Goal: Task Accomplishment & Management: Use online tool/utility

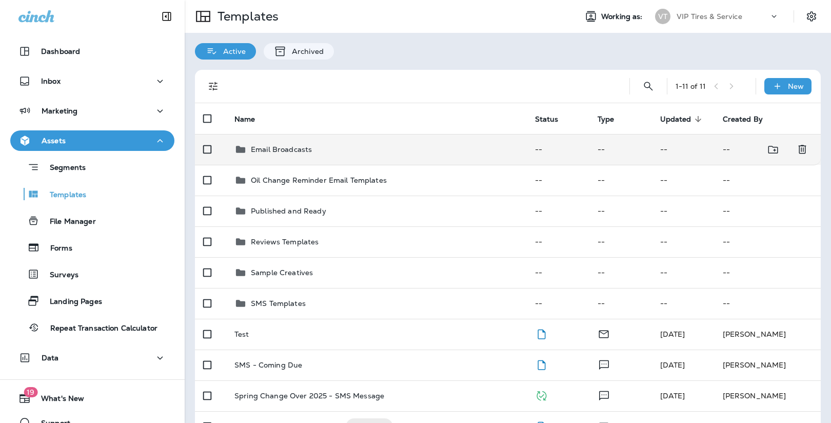
click at [282, 143] on div "Email Broadcasts" at bounding box center [281, 149] width 61 height 12
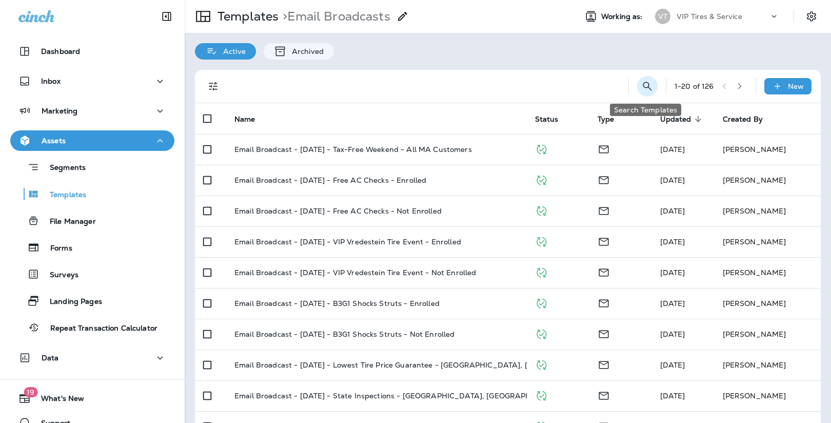
click at [644, 84] on icon "Search Templates" at bounding box center [647, 86] width 12 height 12
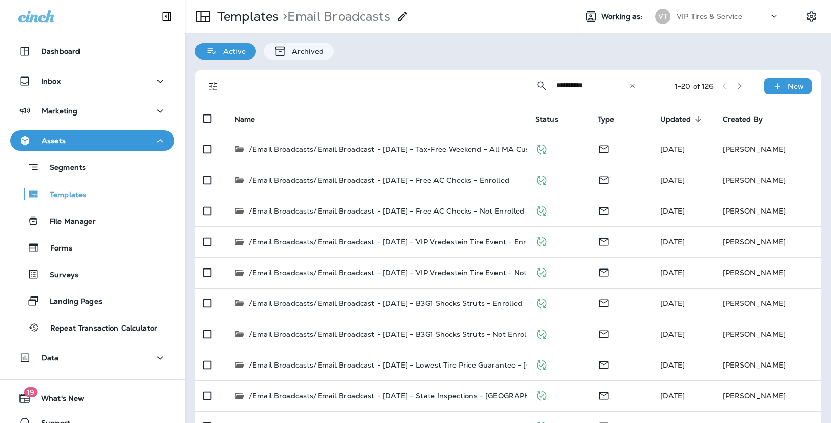
type input "**********"
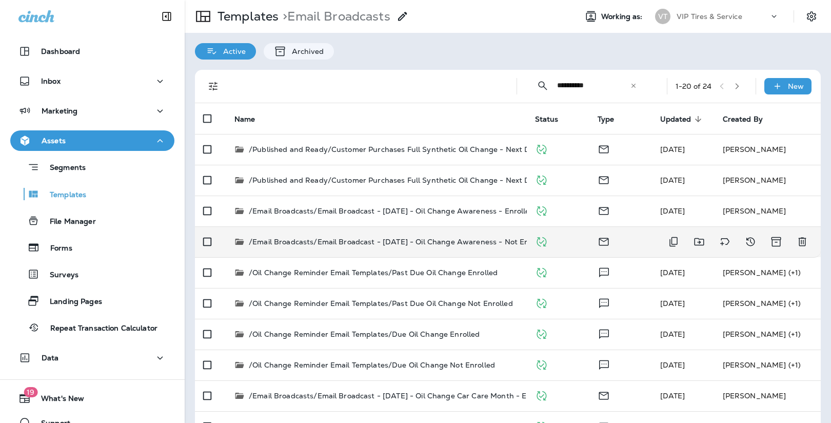
click at [403, 237] on p "/Email Broadcasts/Email Broadcast - May 5 2025 - Oil Change Awareness - Not Enr…" at bounding box center [399, 241] width 301 height 10
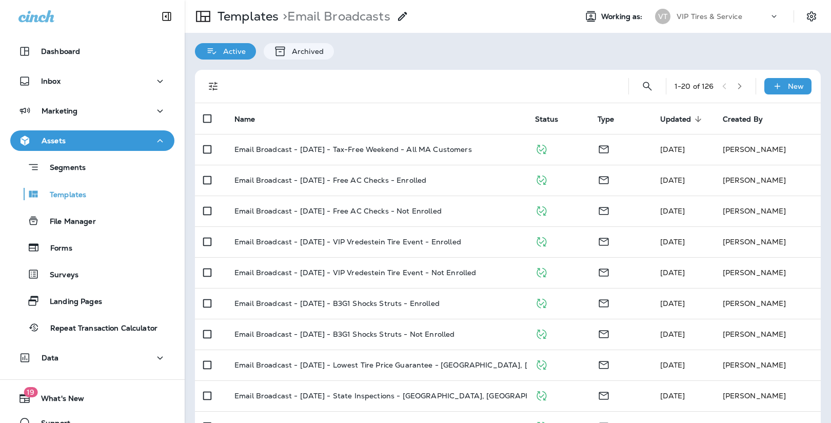
click at [740, 83] on icon "button" at bounding box center [739, 86] width 7 height 7
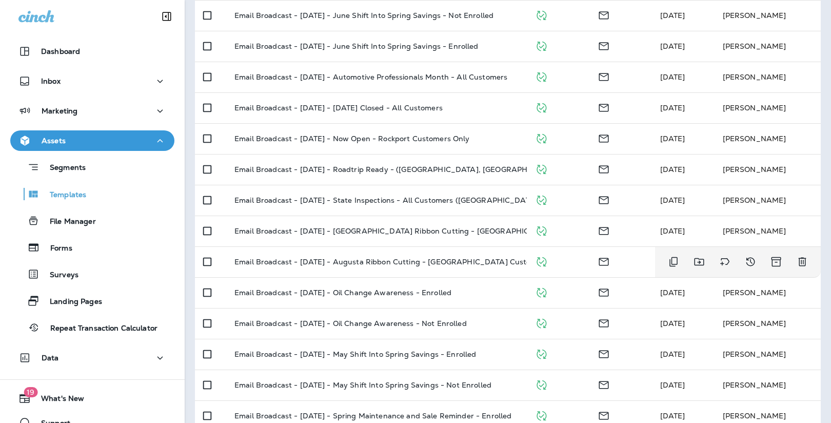
scroll to position [338, 0]
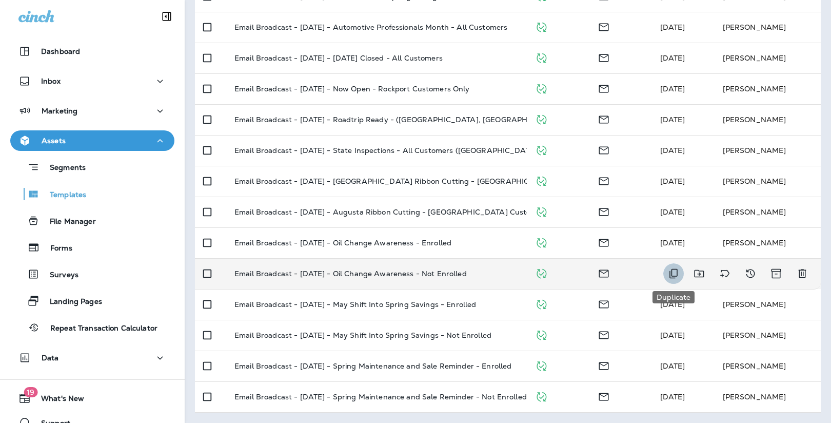
click at [673, 271] on icon "Duplicate" at bounding box center [673, 273] width 12 height 12
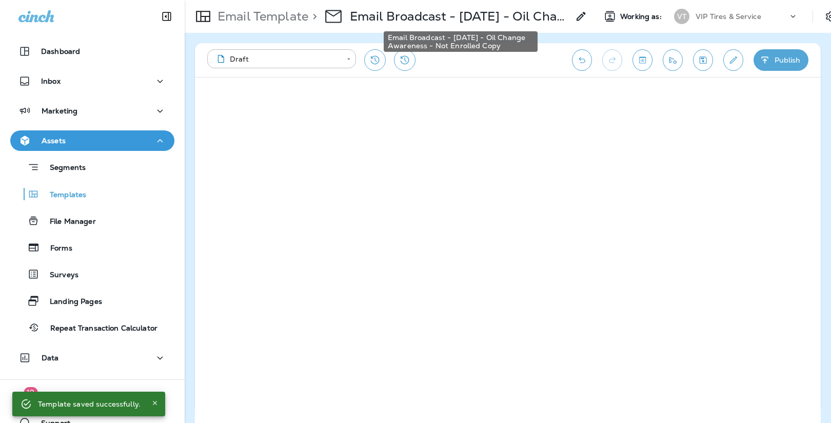
click at [485, 14] on p "Email Broadcast - May 5 2025 - Oil Change Awareness - Not Enrolled Copy" at bounding box center [459, 16] width 219 height 15
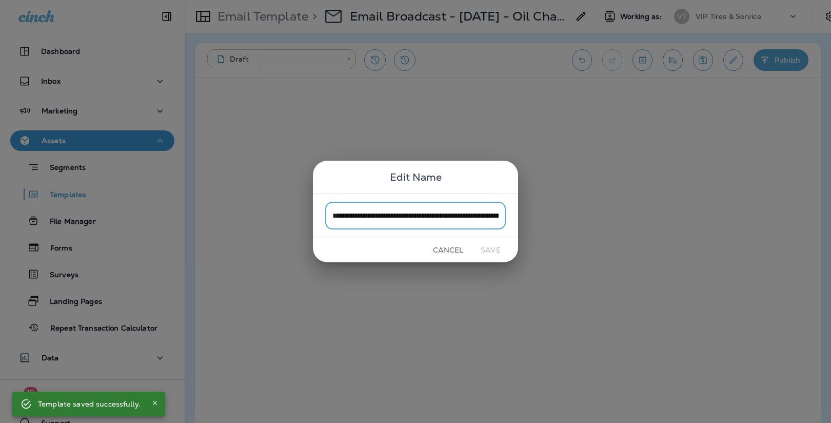
scroll to position [0, 96]
click at [495, 216] on input "**********" at bounding box center [415, 215] width 181 height 27
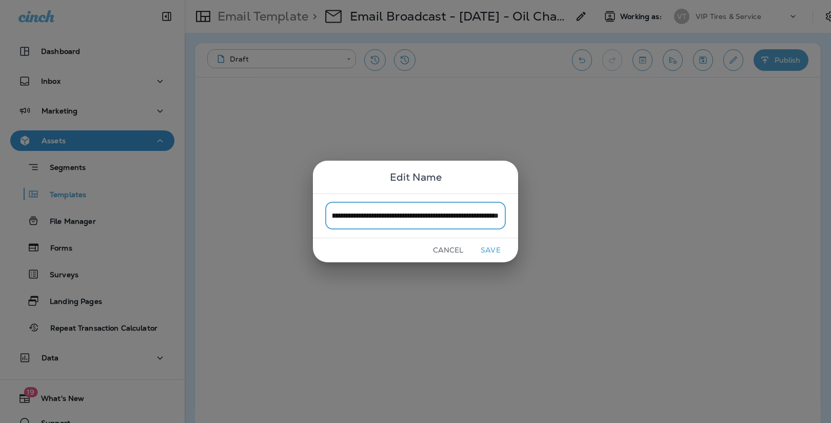
scroll to position [0, 76]
click at [339, 214] on input "**********" at bounding box center [415, 215] width 181 height 27
type input "**********"
click at [490, 247] on button "Save" at bounding box center [490, 250] width 38 height 16
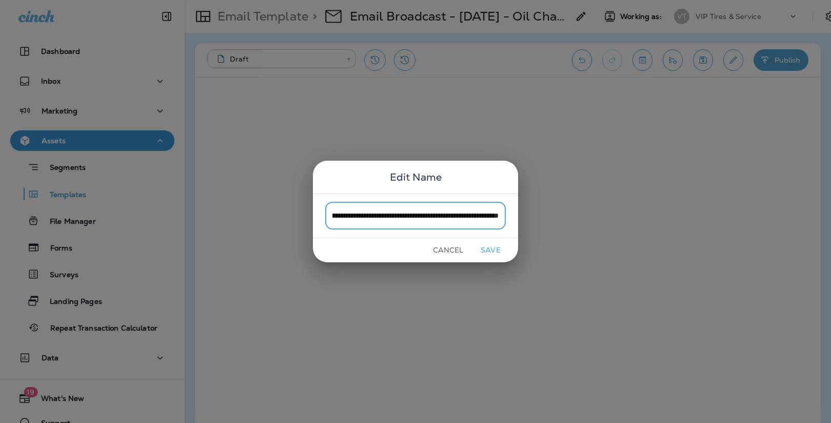
scroll to position [0, 0]
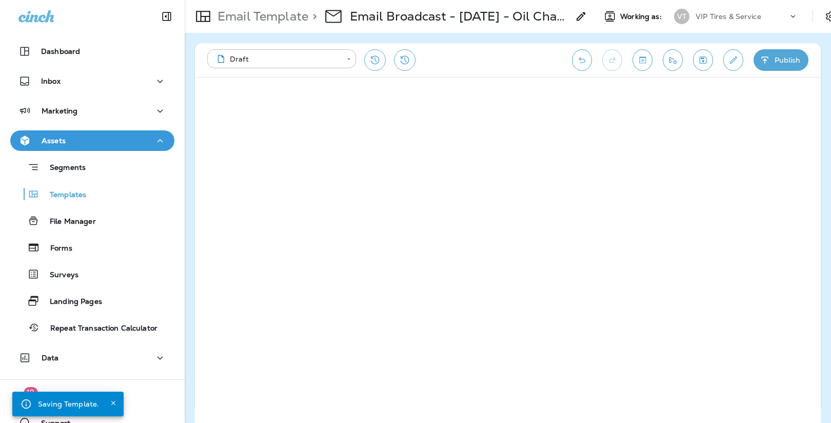
click at [780, 56] on button "Publish" at bounding box center [780, 60] width 55 height 22
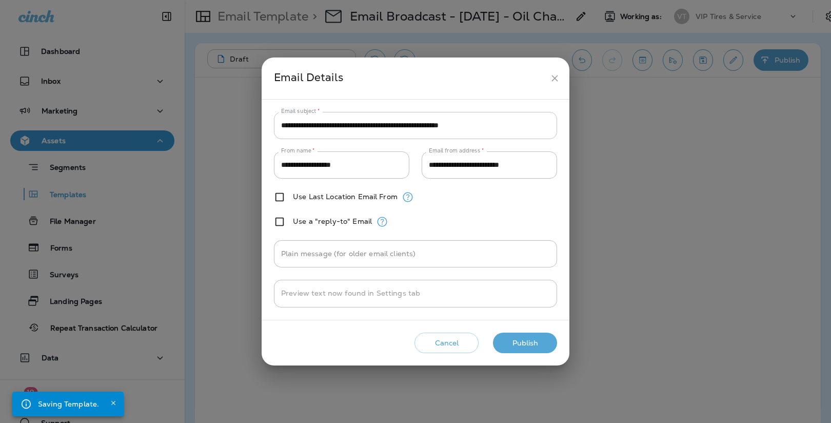
click at [356, 127] on input "**********" at bounding box center [415, 125] width 283 height 27
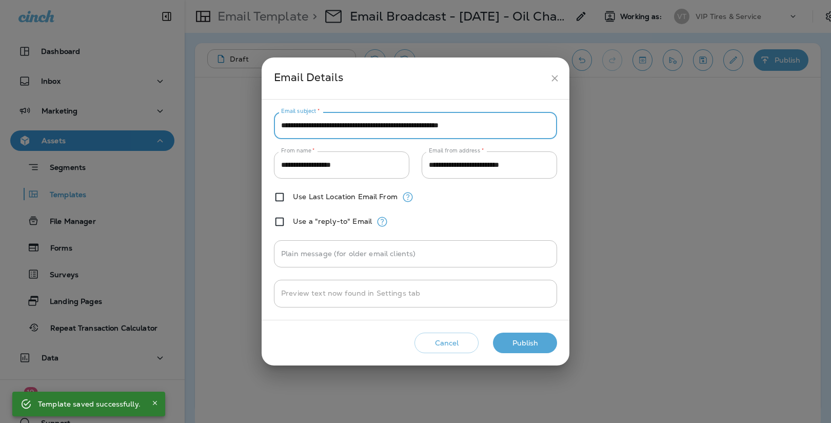
click at [356, 127] on input "**********" at bounding box center [415, 125] width 283 height 27
paste input "text"
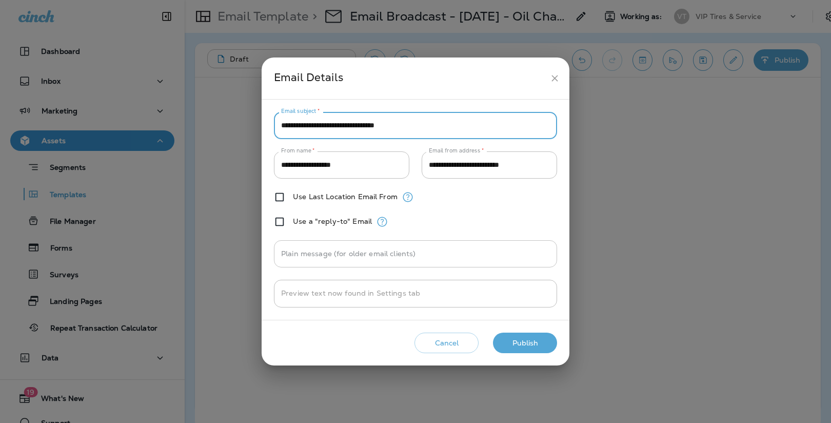
type input "**********"
click at [425, 252] on input "Plain message (for older email clients)" at bounding box center [415, 253] width 283 height 27
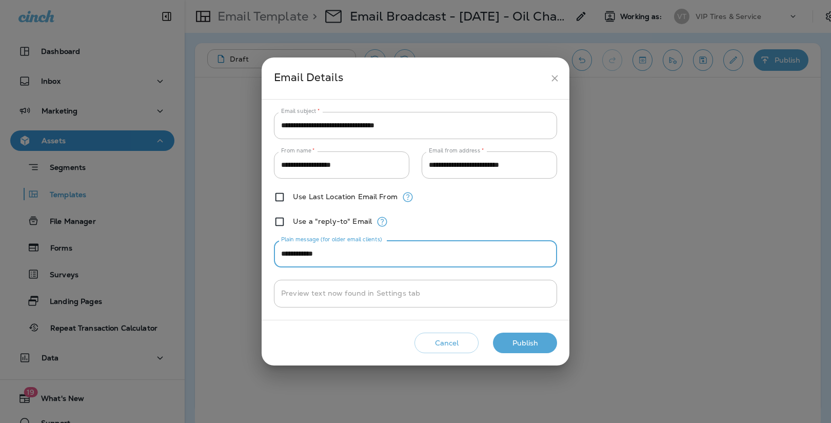
type input "**********"
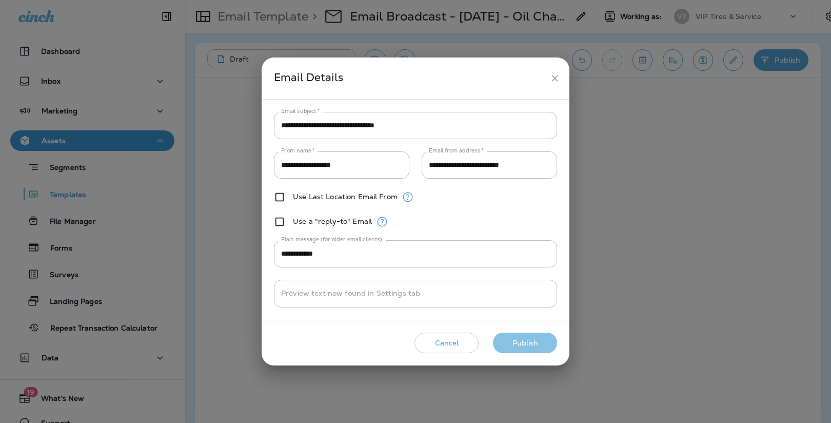
click at [527, 343] on button "Publish" at bounding box center [525, 342] width 64 height 21
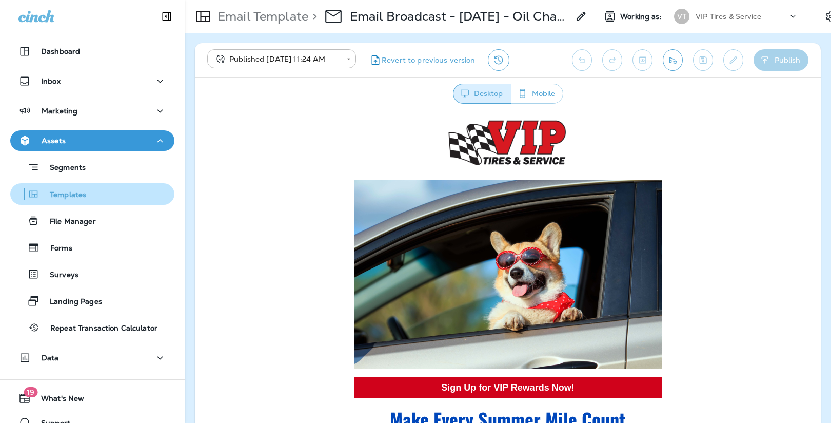
click at [76, 194] on p "Templates" at bounding box center [62, 195] width 47 height 10
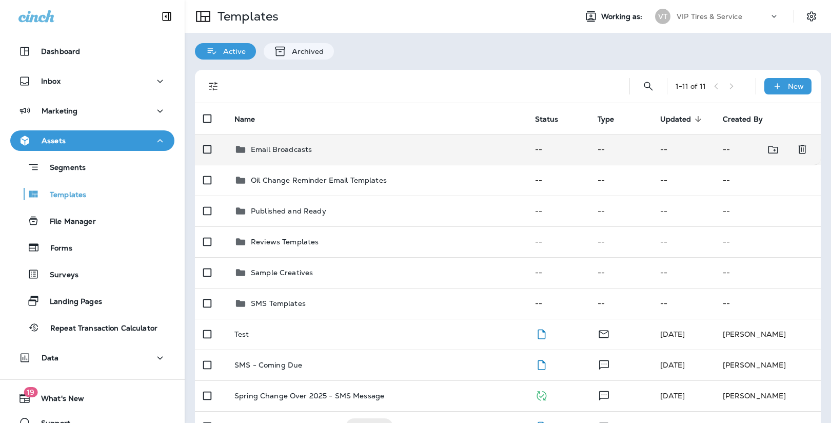
click at [300, 151] on p "Email Broadcasts" at bounding box center [281, 149] width 61 height 8
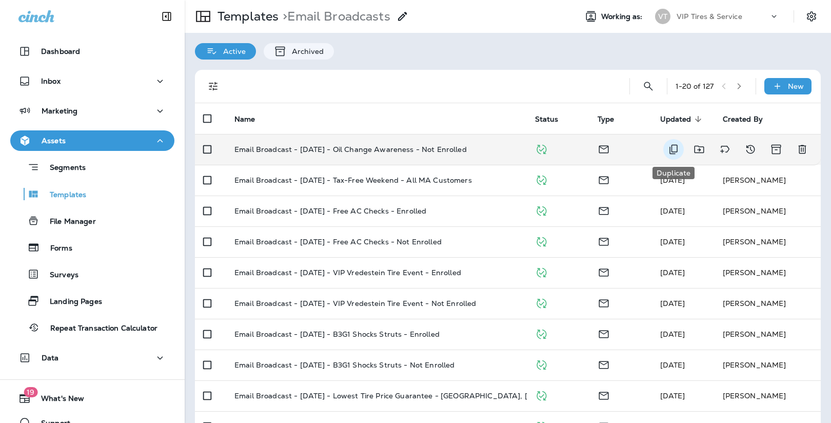
click at [677, 147] on icon "Duplicate" at bounding box center [673, 150] width 8 height 10
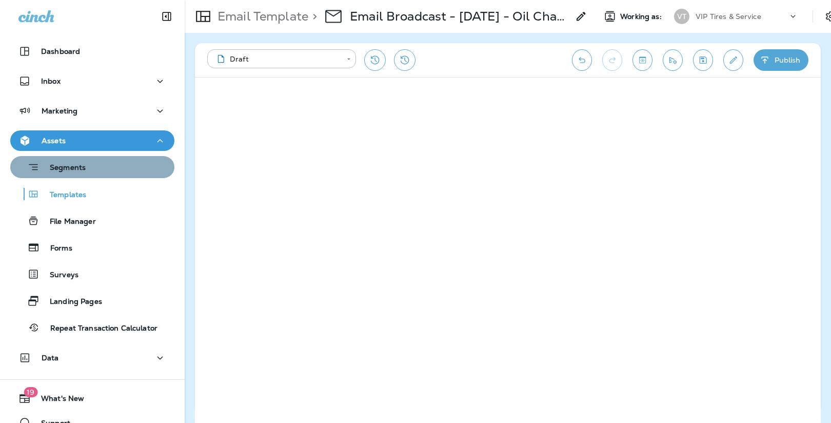
click at [47, 171] on p "Segments" at bounding box center [62, 168] width 46 height 10
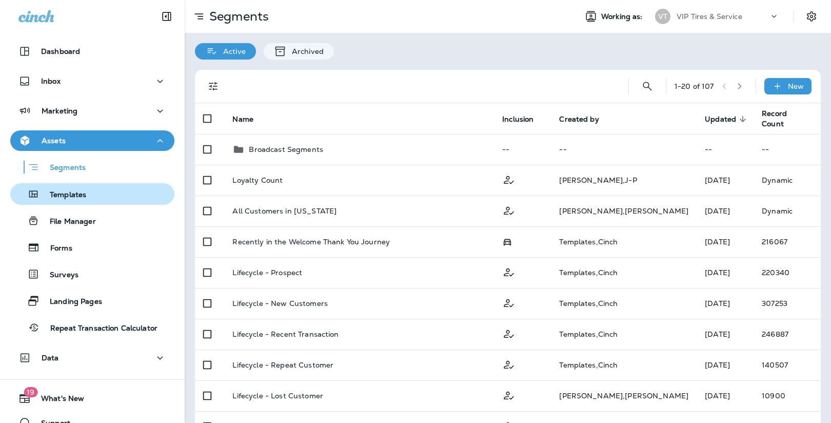
click at [61, 190] on p "Templates" at bounding box center [62, 195] width 47 height 10
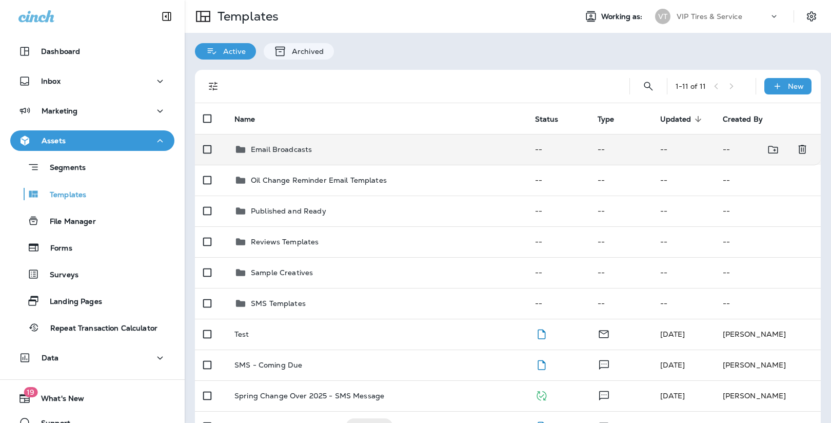
click at [294, 148] on p "Email Broadcasts" at bounding box center [281, 149] width 61 height 8
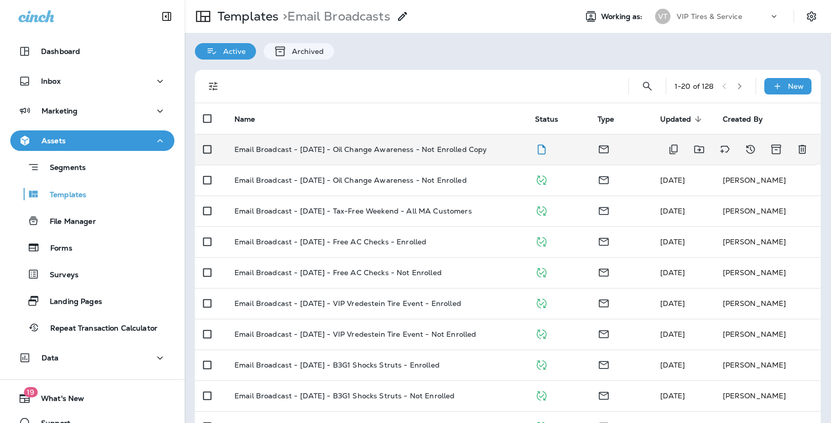
click at [462, 147] on p "Email Broadcast - Aug 13 2025 - Oil Change Awareness - Not Enrolled Copy" at bounding box center [360, 149] width 252 height 8
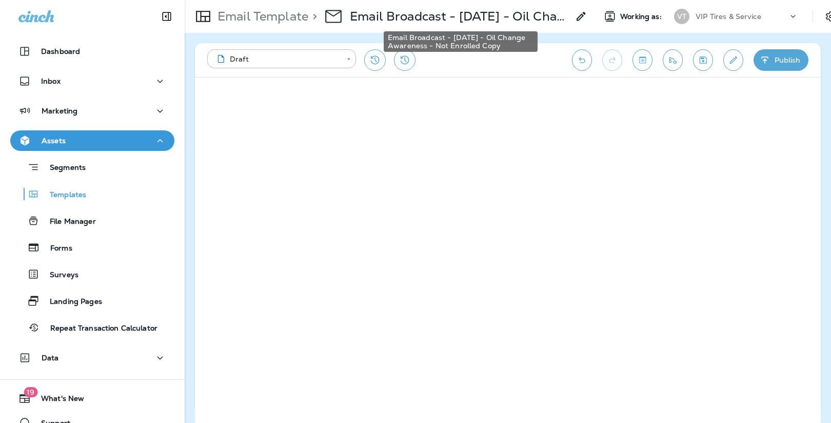
click at [513, 12] on p "Email Broadcast - Aug 13 2025 - Oil Change Awareness - Not Enrolled Copy" at bounding box center [459, 16] width 219 height 15
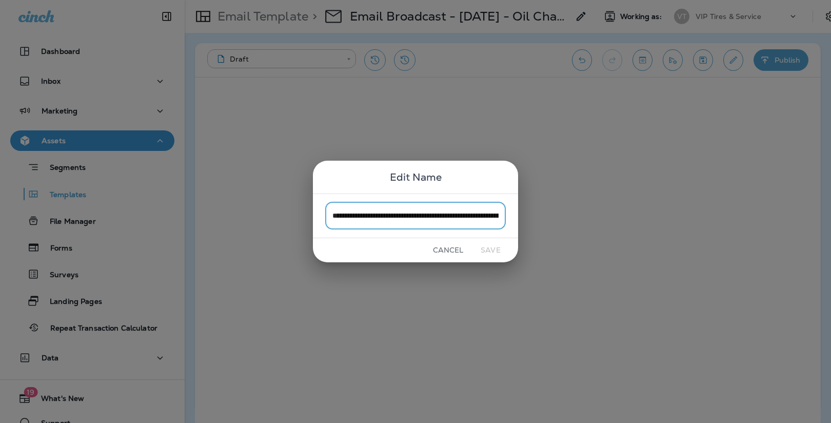
scroll to position [0, 99]
click at [464, 209] on input "**********" at bounding box center [415, 215] width 181 height 27
click at [450, 215] on input "**********" at bounding box center [415, 215] width 181 height 27
click at [499, 216] on input "**********" at bounding box center [415, 215] width 181 height 27
type input "**********"
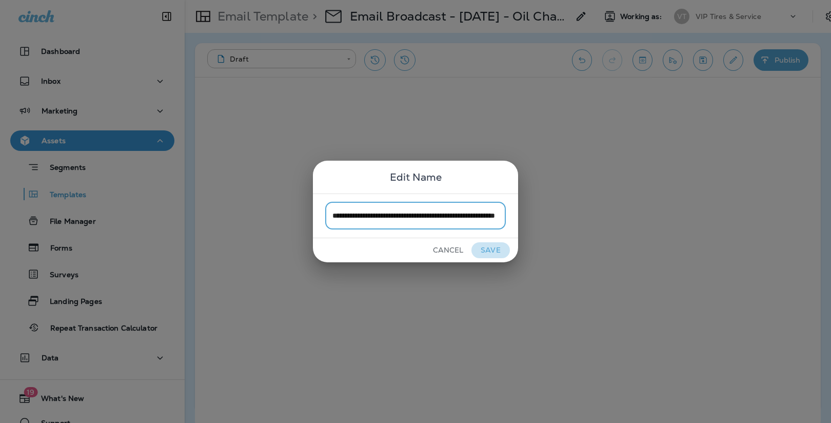
click at [493, 250] on button "Save" at bounding box center [490, 250] width 38 height 16
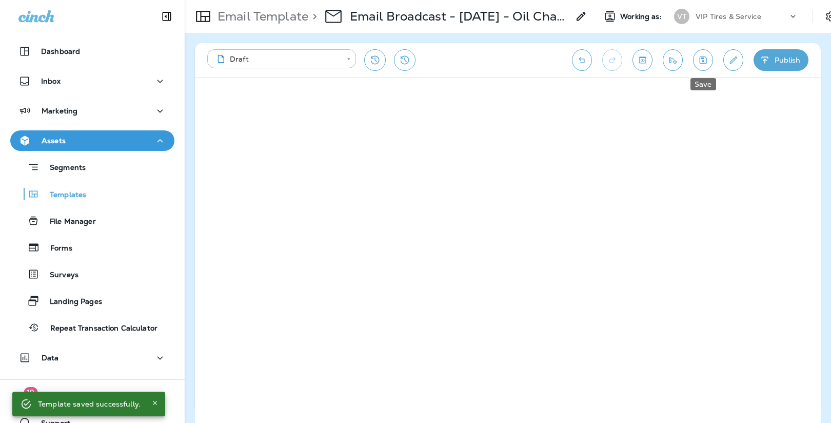
click at [702, 61] on icon "Save" at bounding box center [703, 60] width 11 height 10
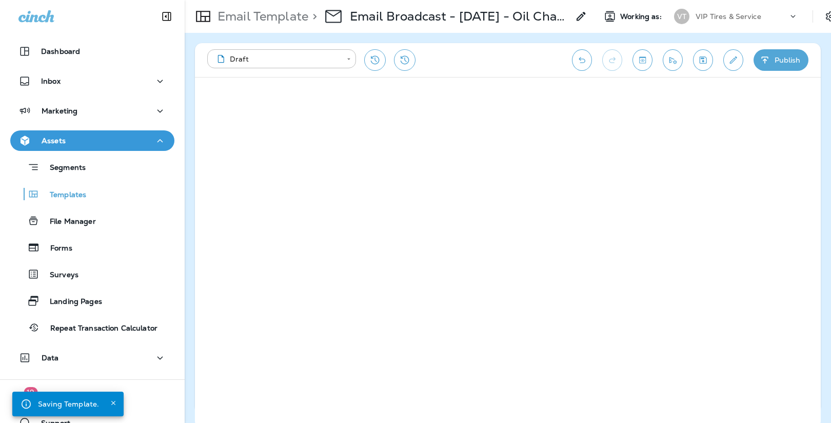
click at [782, 64] on button "Publish" at bounding box center [780, 60] width 55 height 22
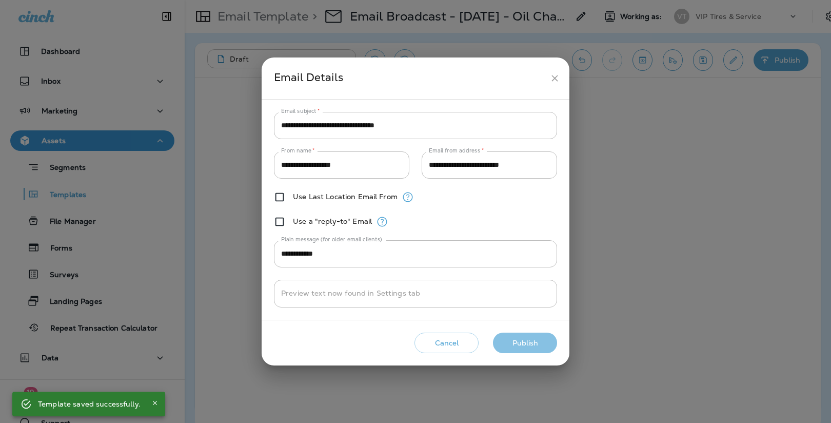
click at [534, 343] on button "Publish" at bounding box center [525, 342] width 64 height 21
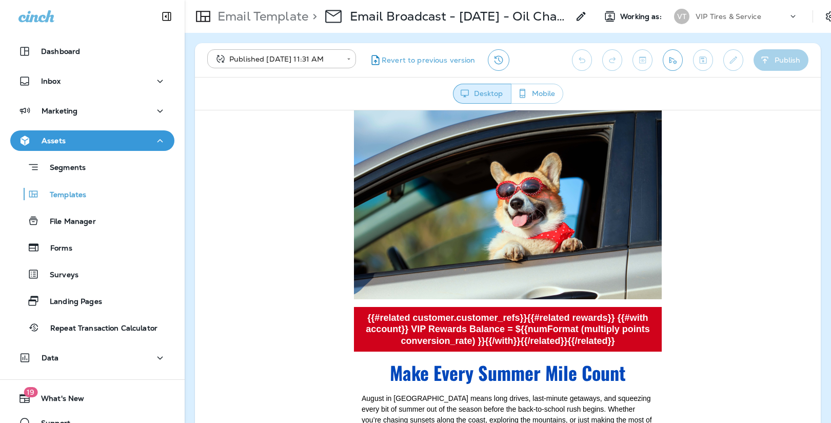
scroll to position [0, 0]
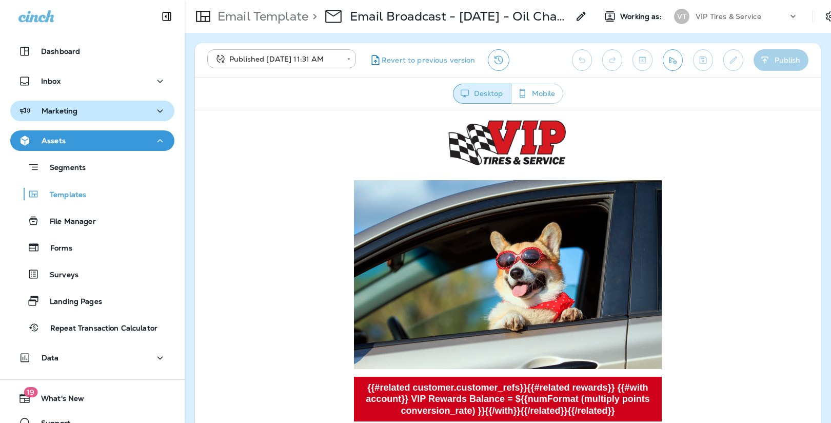
click at [71, 111] on p "Marketing" at bounding box center [60, 111] width 36 height 8
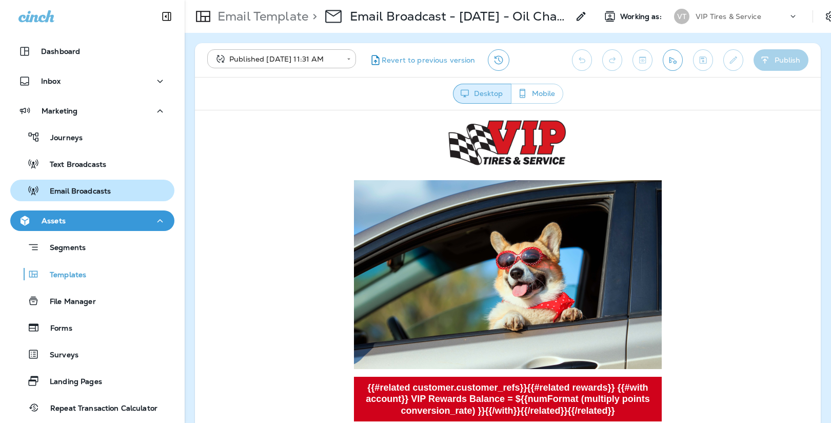
click at [95, 194] on p "Email Broadcasts" at bounding box center [74, 192] width 71 height 10
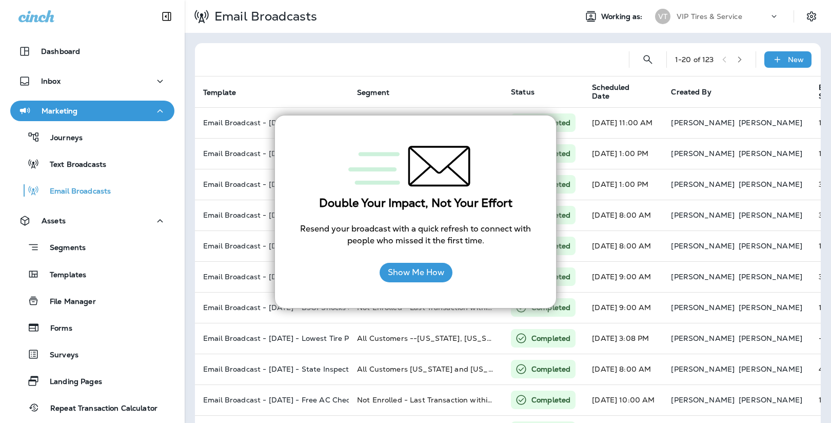
click at [300, 124] on div "Double Your Impact, Not Your Effort Resend your broadcast with a quick refresh …" at bounding box center [415, 212] width 282 height 194
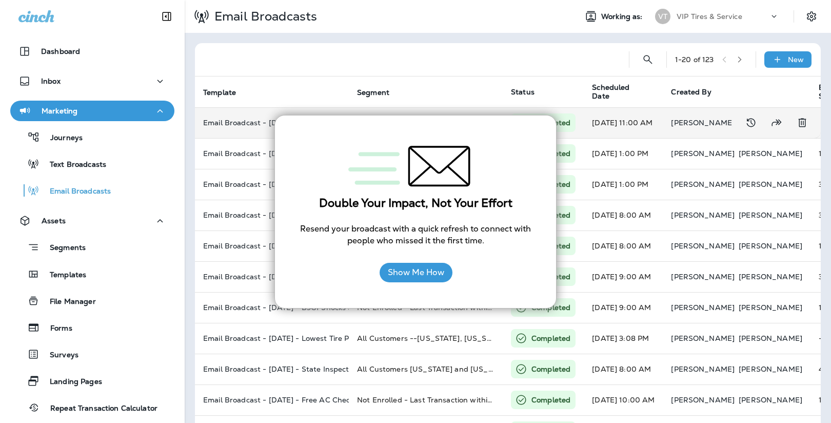
click at [268, 110] on td "Email Broadcast - [DATE] - Tax-Free Weekend - All MA Customers" at bounding box center [272, 122] width 154 height 31
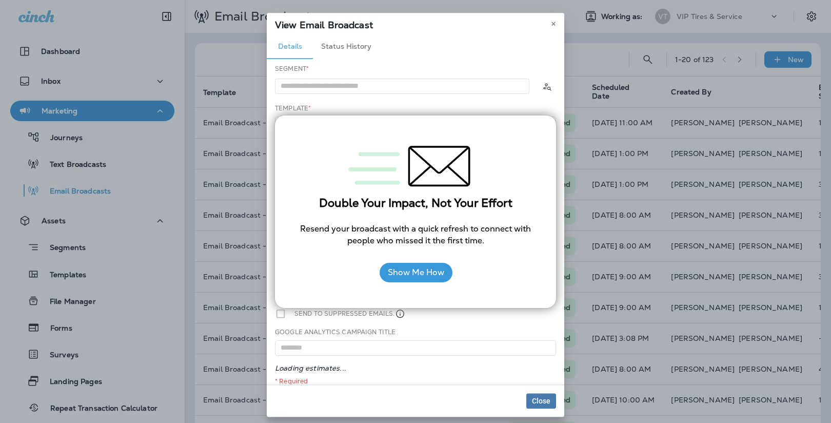
type input "**********"
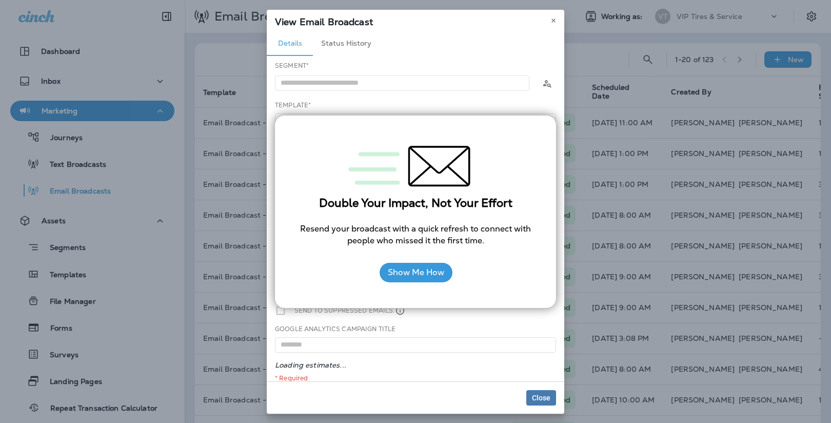
click at [307, 281] on div "Show Me How" at bounding box center [415, 272] width 240 height 30
click at [536, 33] on div "Details Status History" at bounding box center [416, 43] width 298 height 25
click at [543, 400] on span "Close" at bounding box center [541, 397] width 18 height 7
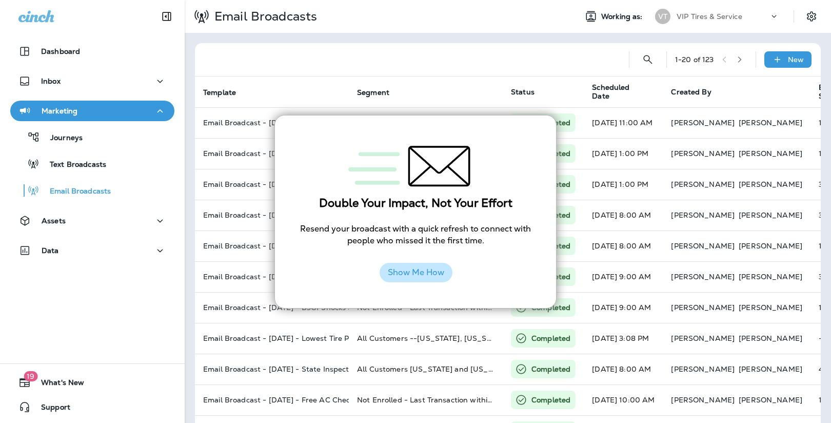
click at [400, 279] on button "Show Me How" at bounding box center [416, 272] width 73 height 19
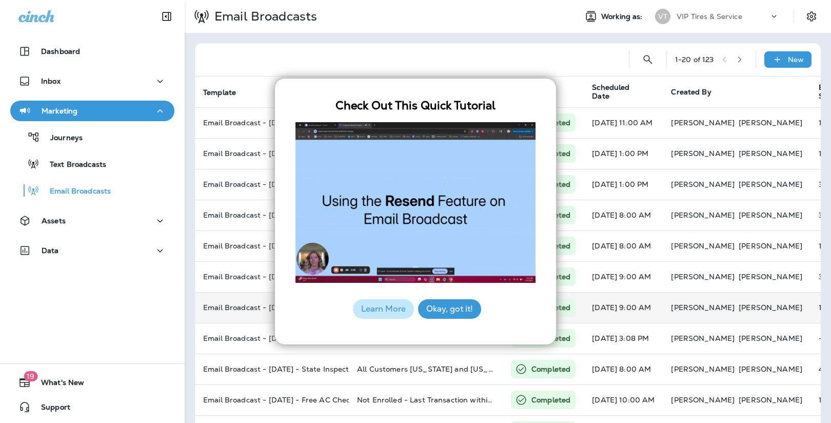
click at [448, 315] on button "Okay, got it!" at bounding box center [449, 308] width 63 height 19
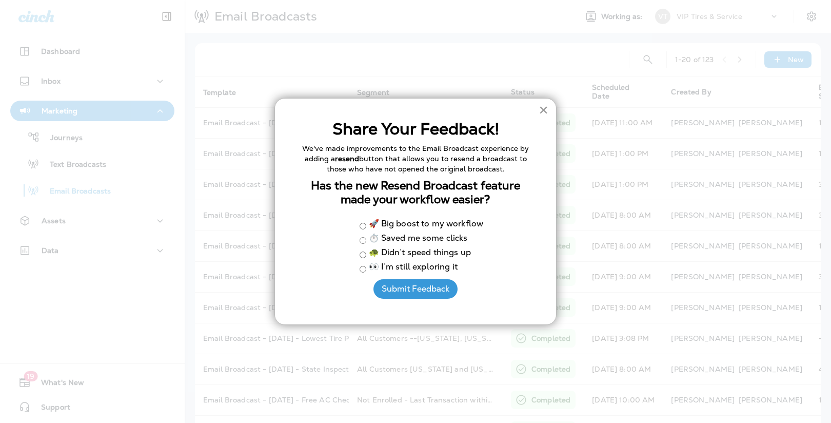
click at [542, 111] on button "×" at bounding box center [544, 110] width 10 height 16
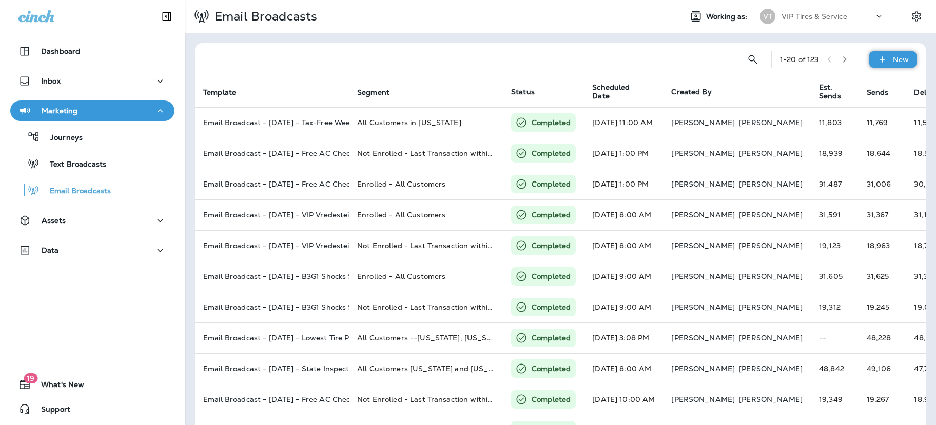
click at [830, 52] on div "New" at bounding box center [892, 59] width 47 height 16
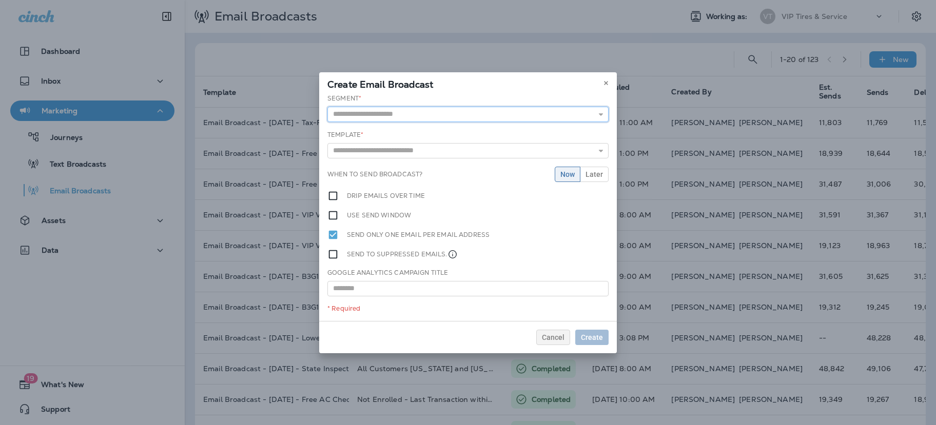
click at [502, 117] on input "text" at bounding box center [467, 114] width 281 height 15
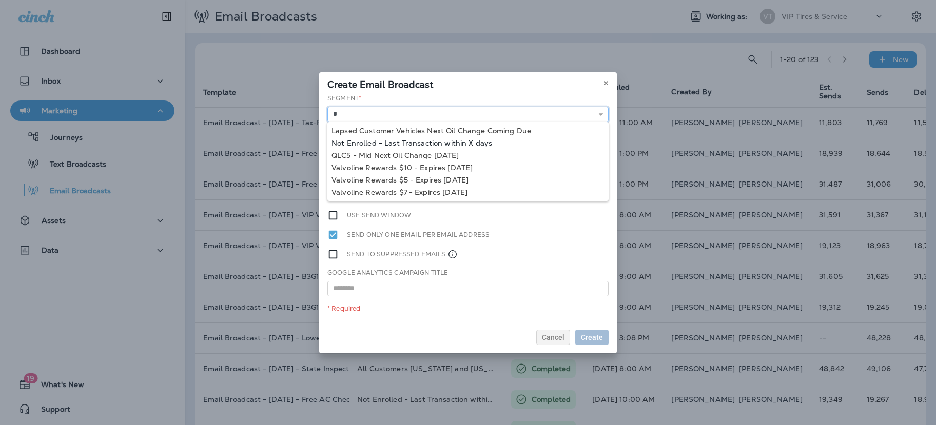
type input "**********"
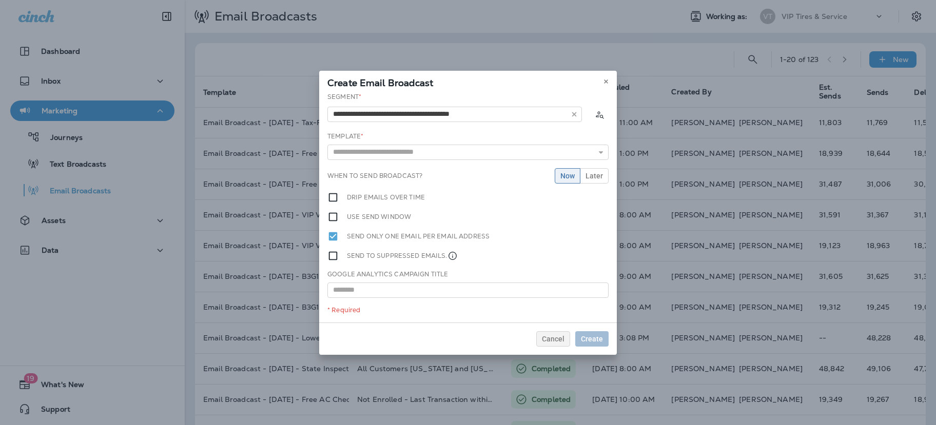
click at [450, 143] on div "**********" at bounding box center [468, 207] width 298 height 230
click at [450, 153] on input "text" at bounding box center [467, 152] width 281 height 15
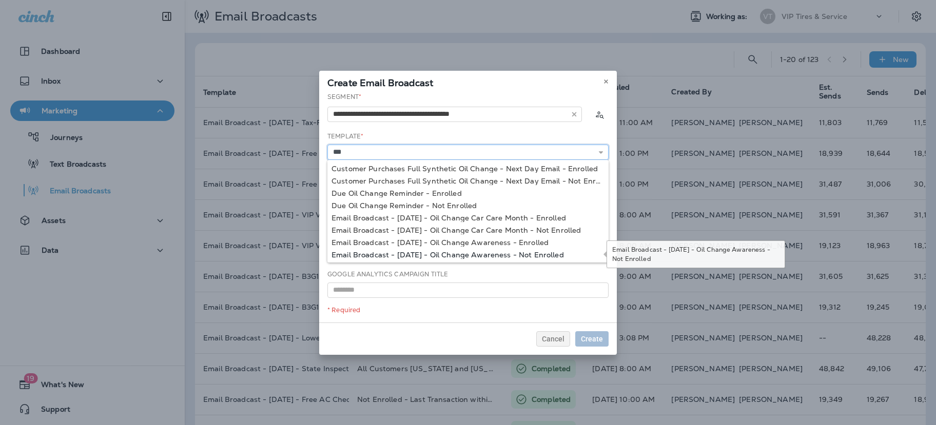
type input "**********"
click at [459, 256] on div "**********" at bounding box center [468, 207] width 298 height 230
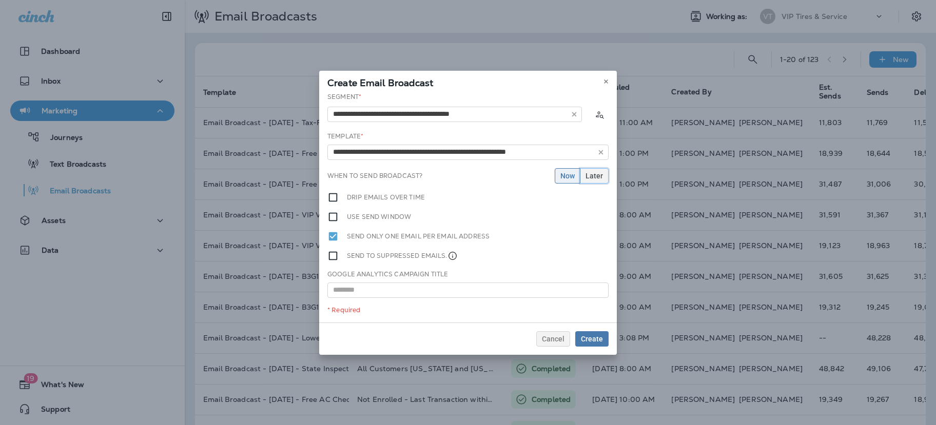
click at [593, 179] on span "Later" at bounding box center [593, 175] width 17 height 7
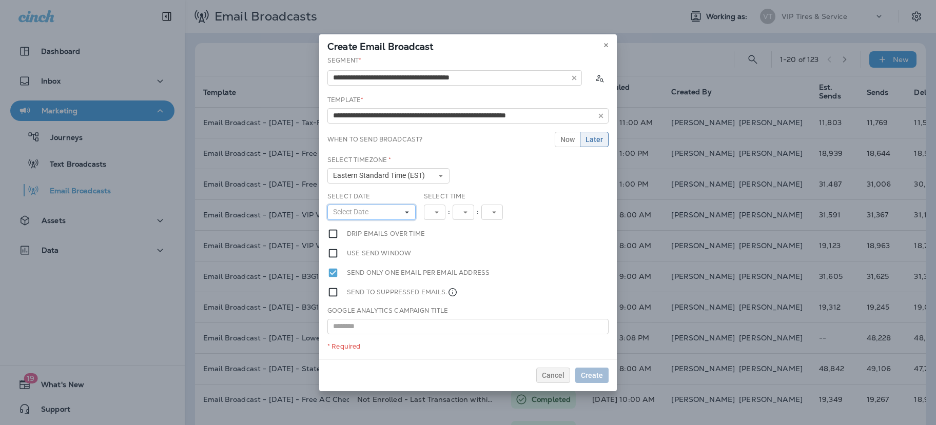
click at [345, 211] on span "Select Date" at bounding box center [352, 212] width 39 height 9
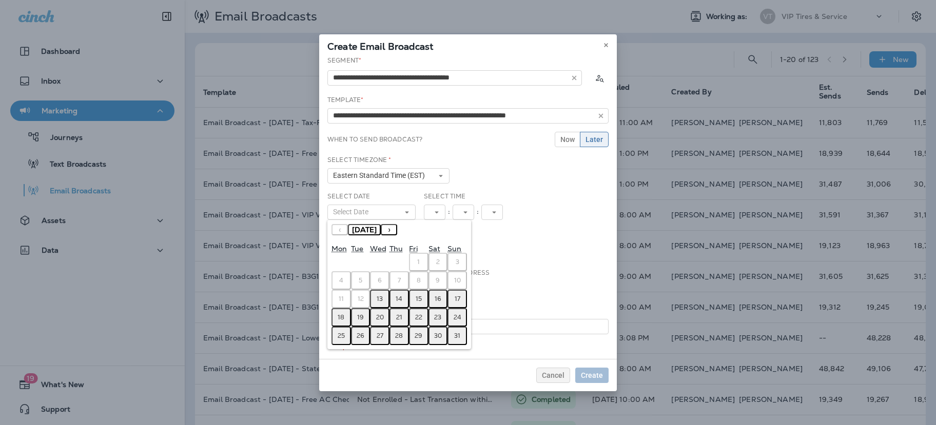
click at [380, 298] on abbr "13" at bounding box center [379, 299] width 6 height 8
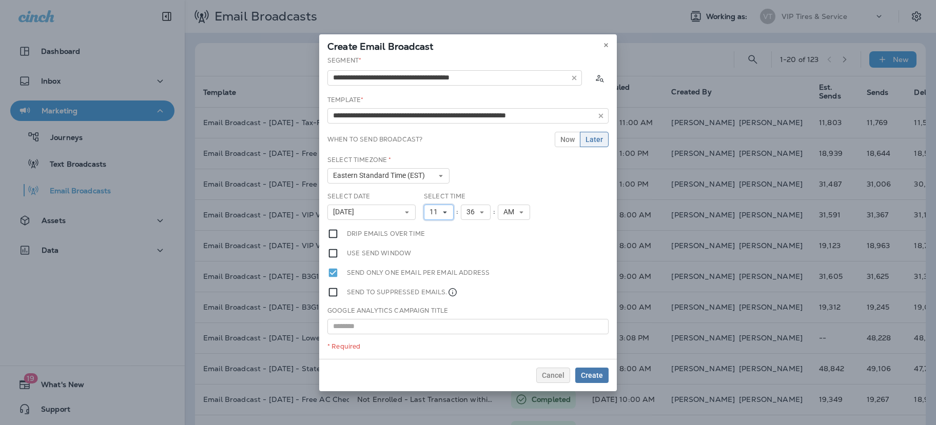
click at [446, 210] on icon at bounding box center [445, 212] width 6 height 6
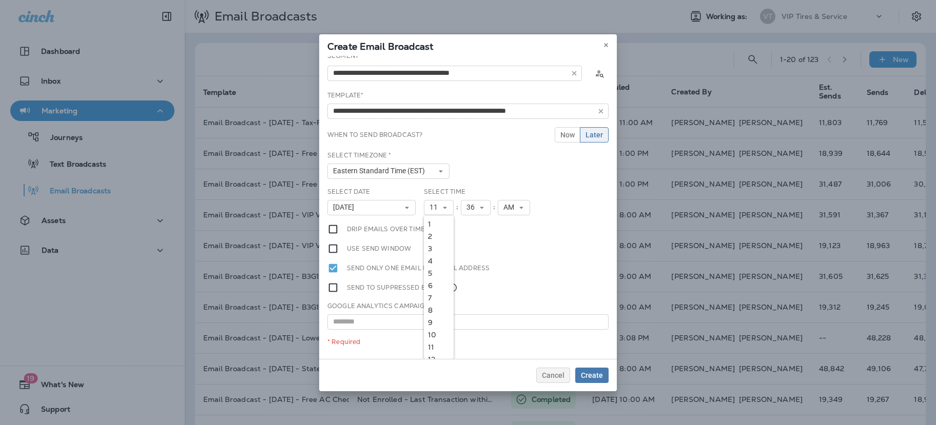
drag, startPoint x: 438, startPoint y: 224, endPoint x: 467, endPoint y: 213, distance: 31.6
click at [438, 224] on link "1" at bounding box center [439, 224] width 30 height 12
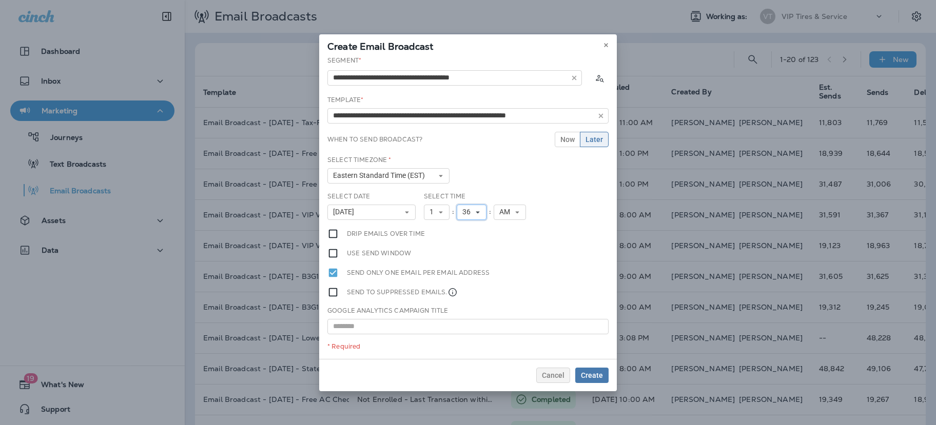
click at [470, 211] on span "36" at bounding box center [468, 212] width 12 height 9
drag, startPoint x: 475, startPoint y: 228, endPoint x: 489, endPoint y: 221, distance: 15.4
click at [476, 228] on link "00" at bounding box center [472, 229] width 30 height 12
click at [495, 216] on button "AM" at bounding box center [509, 212] width 32 height 15
click at [504, 240] on link "PM" at bounding box center [509, 241] width 32 height 12
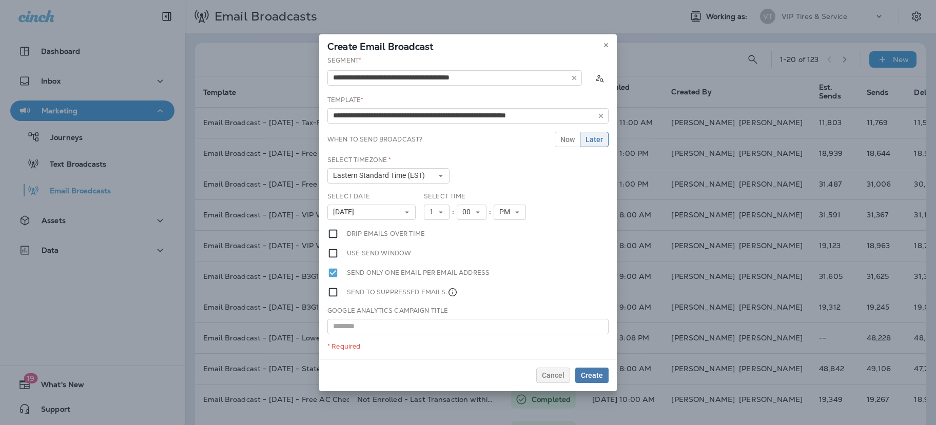
click at [409, 233] on label "Drip emails over time" at bounding box center [386, 233] width 78 height 11
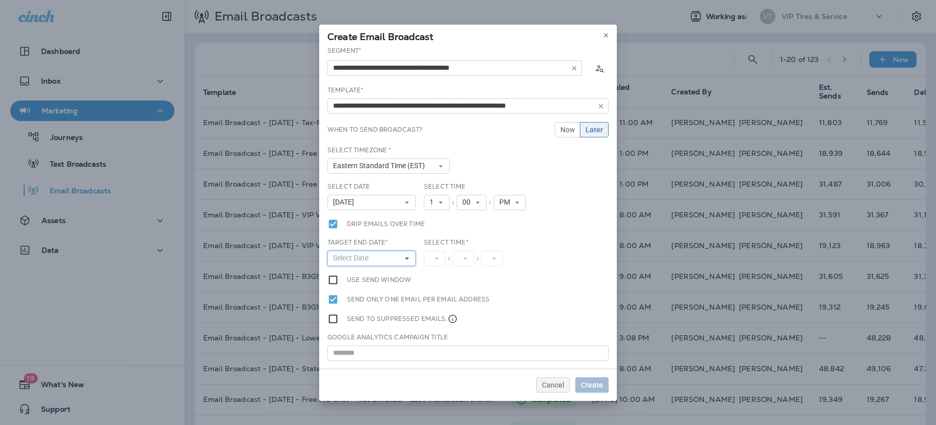
click at [351, 264] on button "Select Date" at bounding box center [371, 258] width 88 height 15
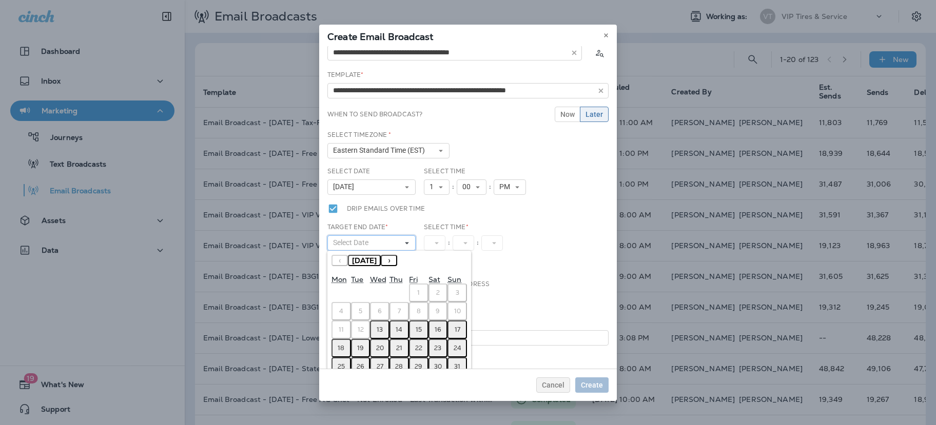
scroll to position [30, 0]
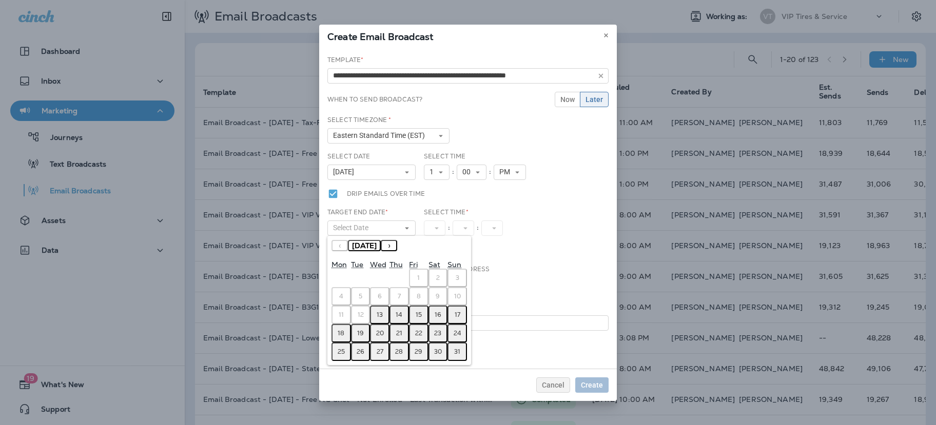
click at [378, 316] on abbr "13" at bounding box center [379, 315] width 6 height 8
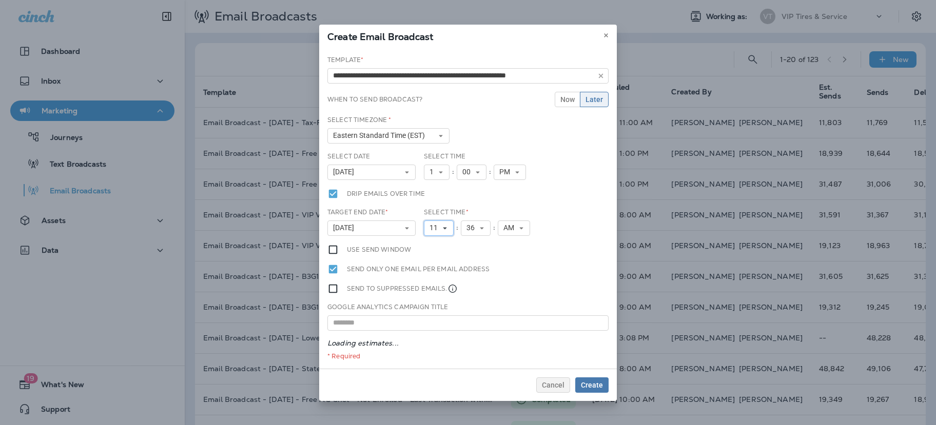
click at [435, 226] on span "11" at bounding box center [435, 228] width 12 height 9
click at [441, 283] on link "4" at bounding box center [439, 281] width 30 height 12
click at [477, 226] on icon at bounding box center [477, 228] width 6 height 6
drag, startPoint x: 471, startPoint y: 247, endPoint x: 502, endPoint y: 235, distance: 32.5
click at [473, 247] on link "00" at bounding box center [472, 245] width 30 height 12
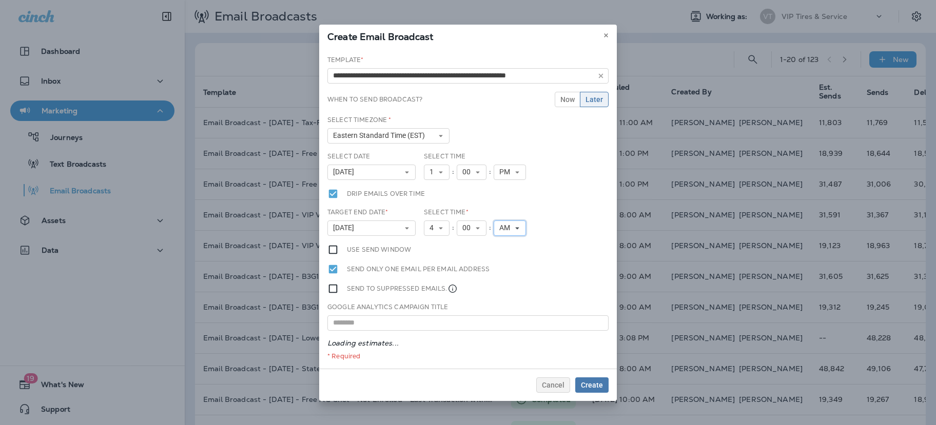
click at [507, 231] on span "AM" at bounding box center [506, 228] width 15 height 9
drag, startPoint x: 503, startPoint y: 253, endPoint x: 517, endPoint y: 247, distance: 15.2
click at [503, 253] on link "PM" at bounding box center [509, 257] width 32 height 12
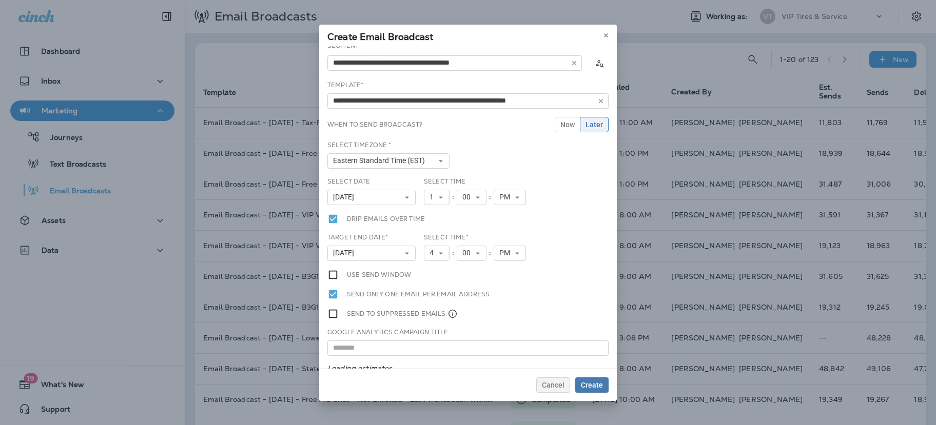
scroll to position [3, 0]
click at [554, 218] on div "**********" at bounding box center [468, 207] width 298 height 323
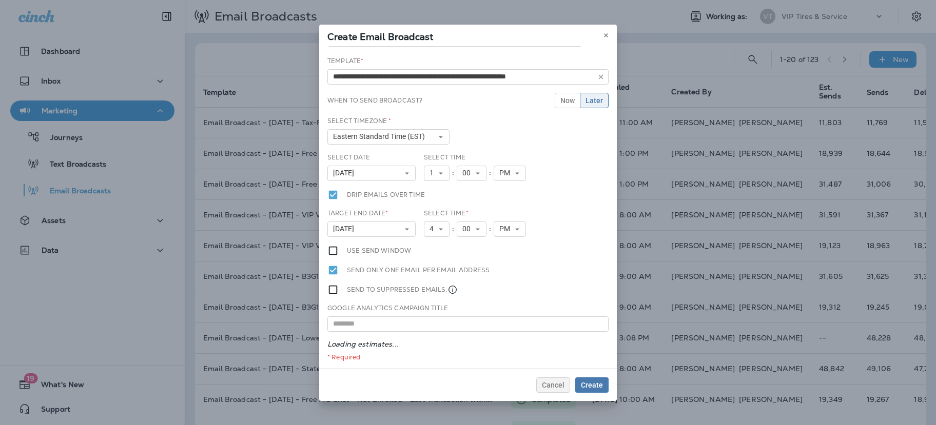
scroll to position [30, 0]
click at [596, 385] on span "Create" at bounding box center [592, 385] width 22 height 7
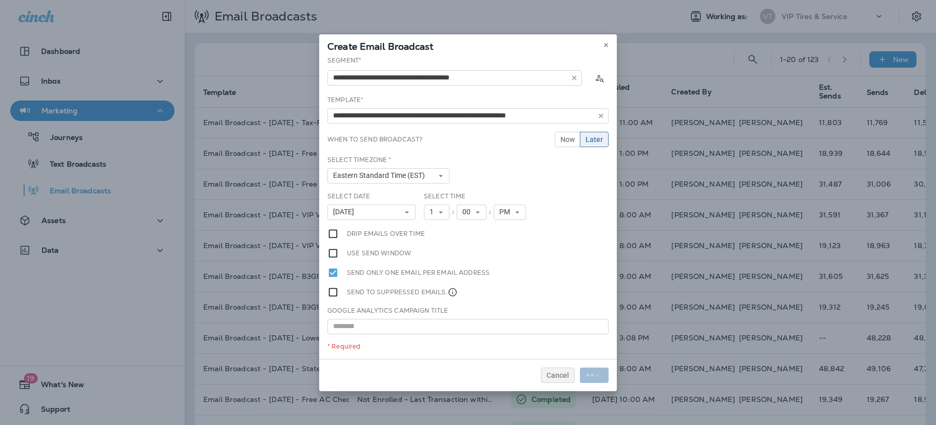
scroll to position [0, 0]
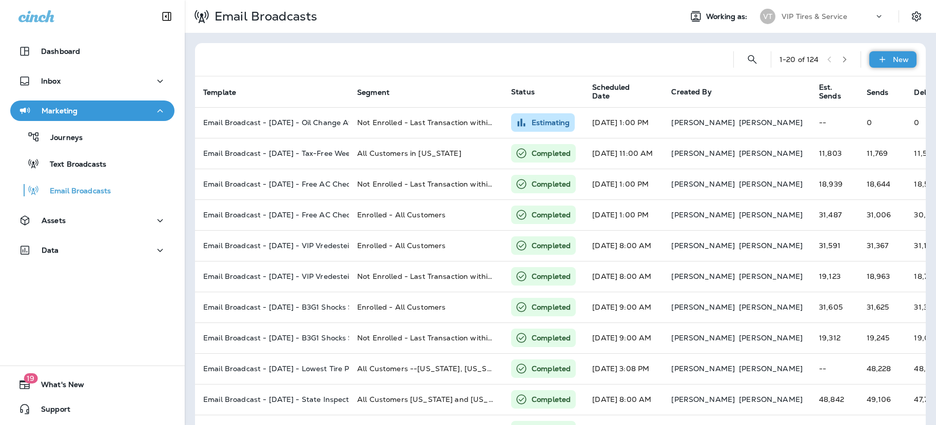
click at [830, 60] on p "New" at bounding box center [901, 59] width 16 height 8
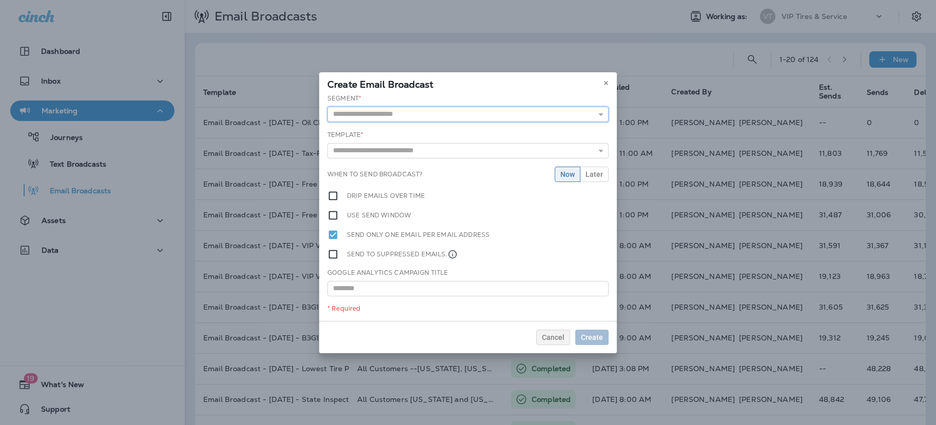
click at [485, 122] on div "Segment * 1901 6-14-6-16 1901 + oil change - 6/13 9 Target Stores FY24-25 Align…" at bounding box center [468, 207] width 298 height 227
click at [486, 115] on input "text" at bounding box center [467, 114] width 281 height 15
click at [466, 111] on input "text" at bounding box center [467, 114] width 281 height 15
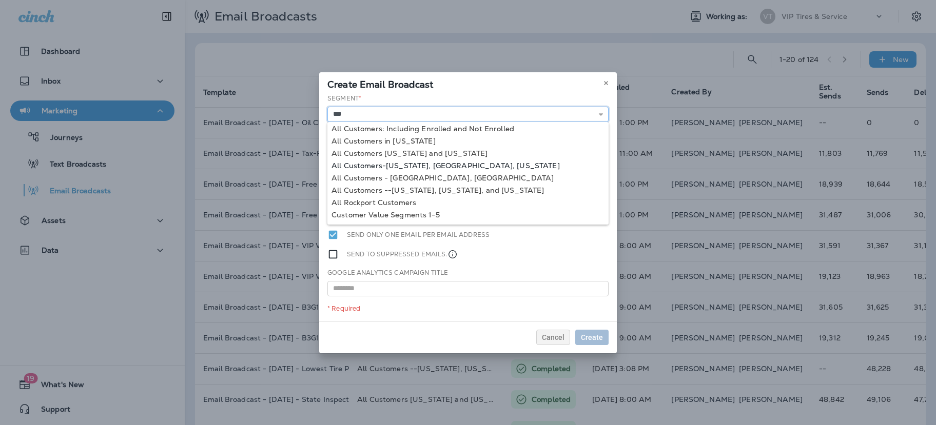
scroll to position [26, 0]
type input "**********"
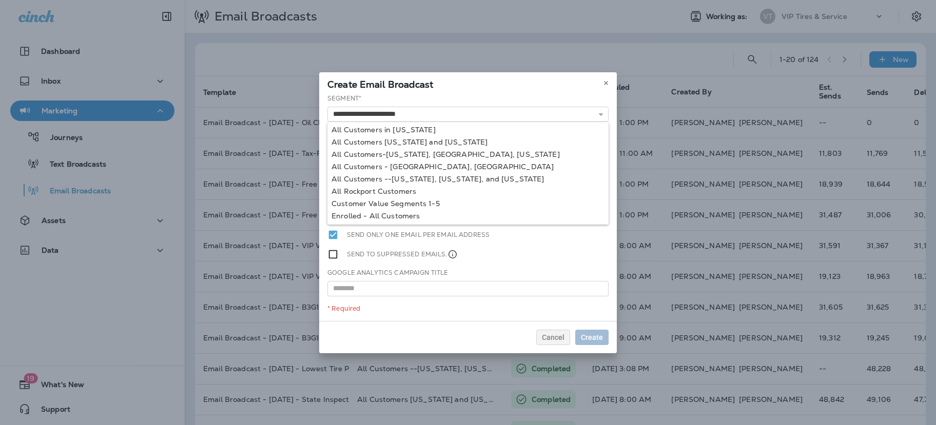
click at [415, 216] on div "**********" at bounding box center [468, 207] width 298 height 227
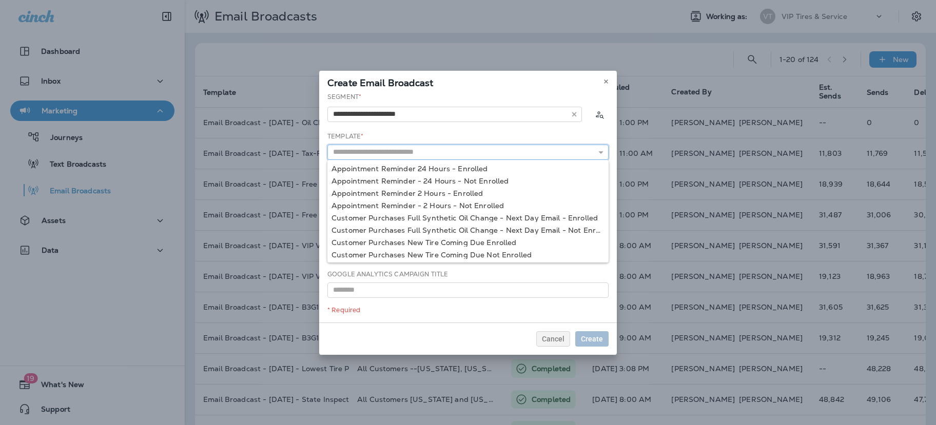
click at [417, 151] on input "text" at bounding box center [467, 152] width 281 height 15
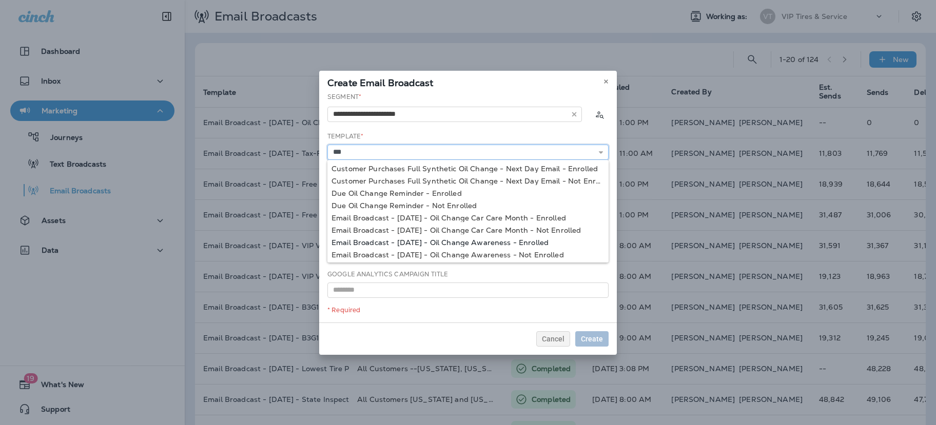
type input "**********"
click at [521, 245] on div "**********" at bounding box center [468, 207] width 298 height 230
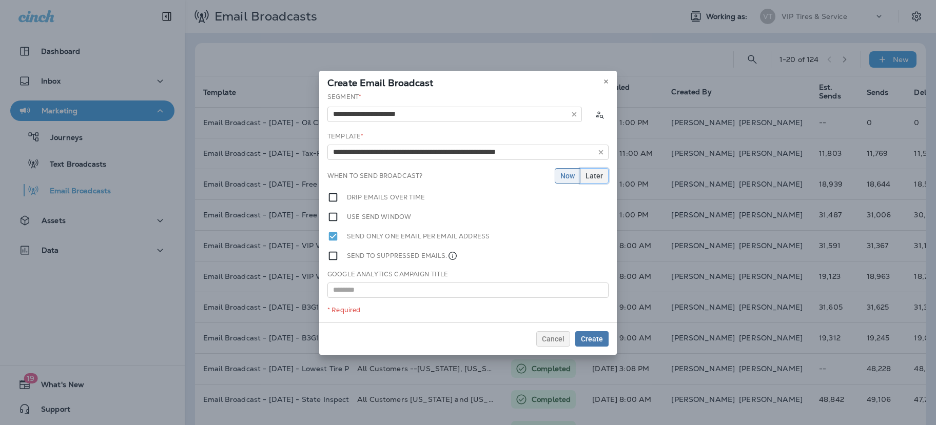
click at [588, 174] on span "Later" at bounding box center [593, 175] width 17 height 7
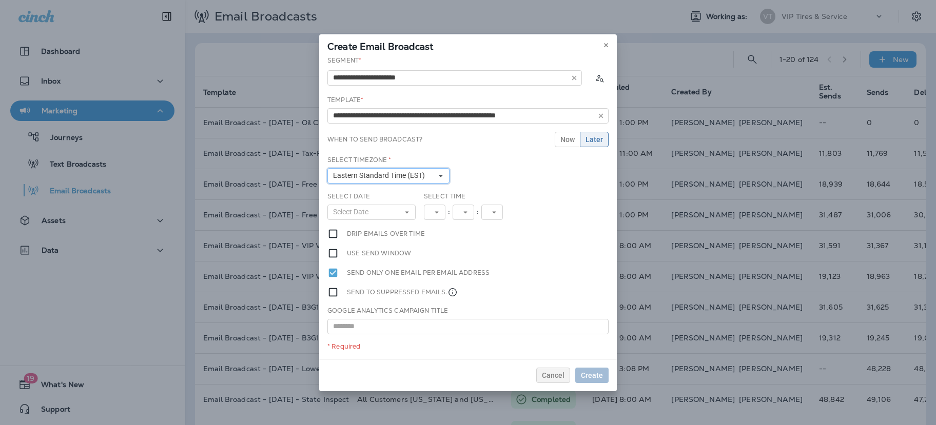
click at [385, 170] on button "Eastern Standard Time (EST)" at bounding box center [388, 175] width 122 height 15
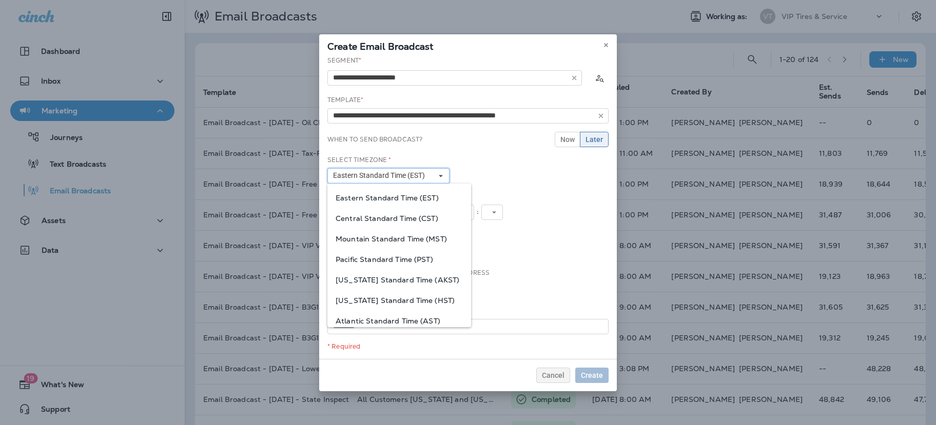
click at [385, 170] on button "Eastern Standard Time (EST)" at bounding box center [388, 175] width 122 height 15
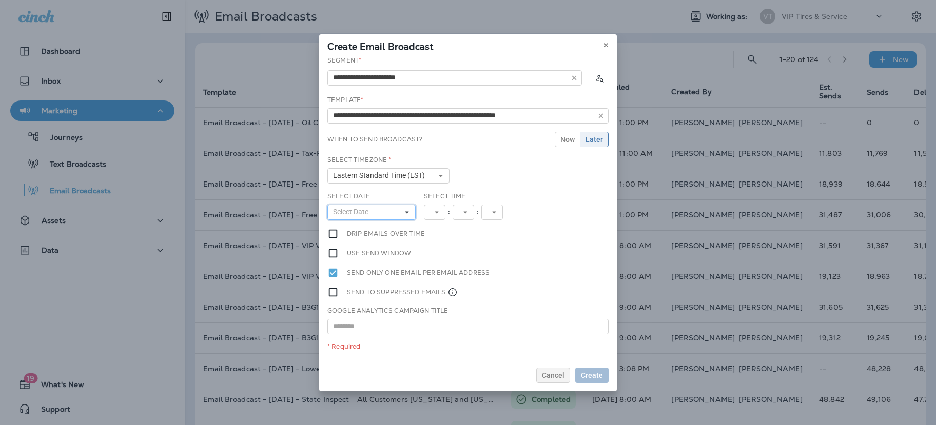
click at [369, 211] on span "Select Date" at bounding box center [352, 212] width 39 height 9
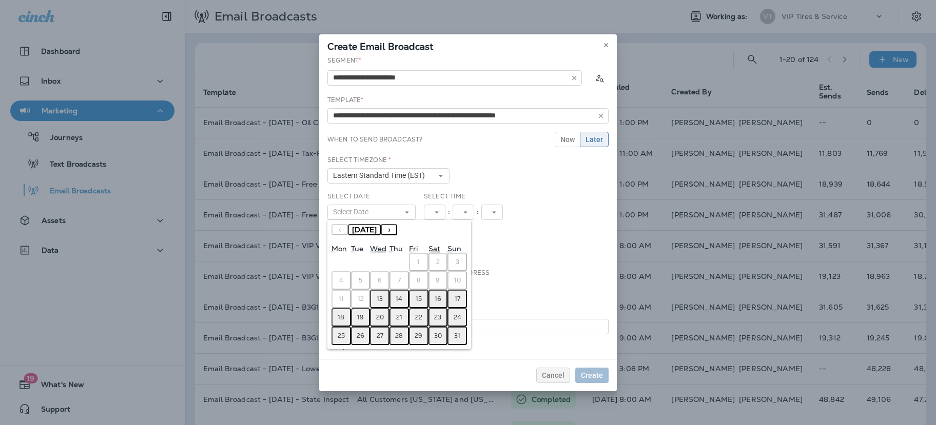
click at [387, 299] on button "13" at bounding box center [379, 299] width 19 height 18
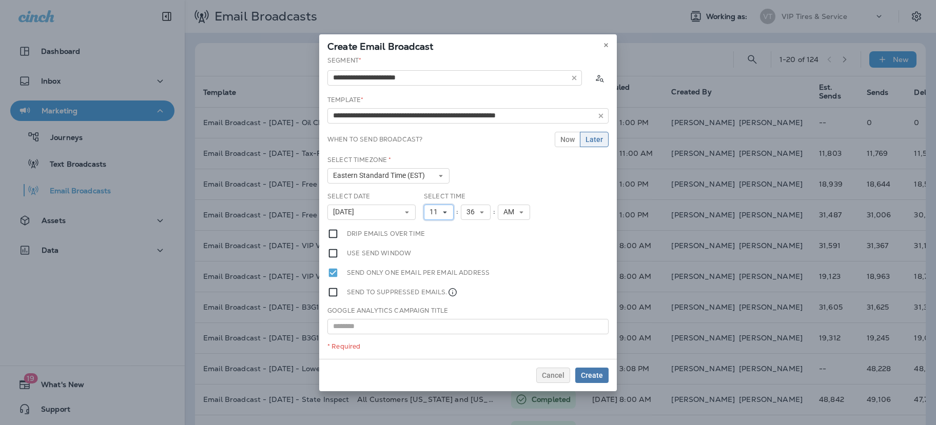
click at [452, 211] on button "11" at bounding box center [439, 212] width 30 height 15
drag, startPoint x: 437, startPoint y: 227, endPoint x: 472, endPoint y: 224, distance: 36.1
click at [439, 227] on link "1" at bounding box center [439, 229] width 30 height 12
click at [476, 210] on icon at bounding box center [477, 212] width 6 height 6
drag, startPoint x: 475, startPoint y: 227, endPoint x: 515, endPoint y: 219, distance: 40.8
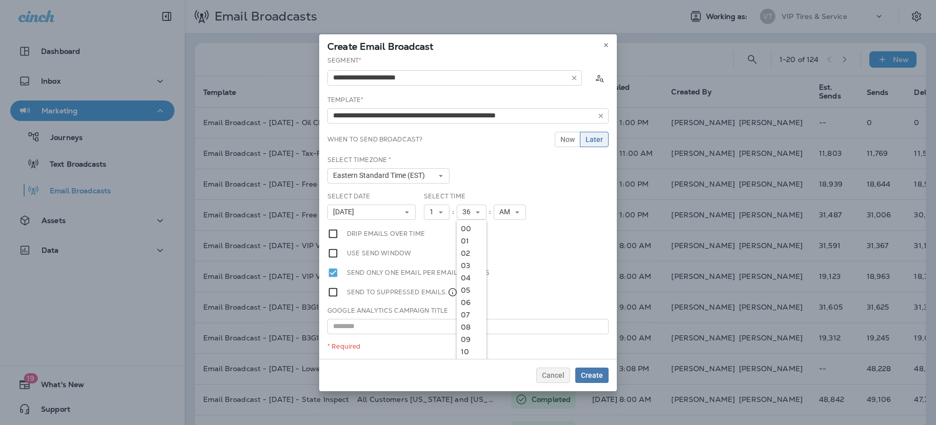
click at [478, 227] on link "00" at bounding box center [472, 229] width 30 height 12
click at [514, 216] on button "AM" at bounding box center [509, 212] width 32 height 15
click at [510, 240] on link "PM" at bounding box center [509, 241] width 32 height 12
click at [392, 229] on label "Drip emails over time" at bounding box center [386, 233] width 78 height 11
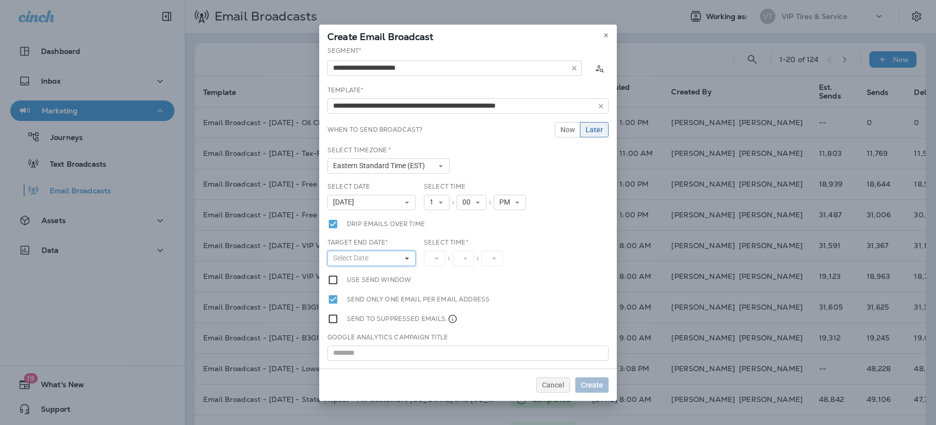
click at [364, 258] on span "Select Date" at bounding box center [352, 258] width 39 height 9
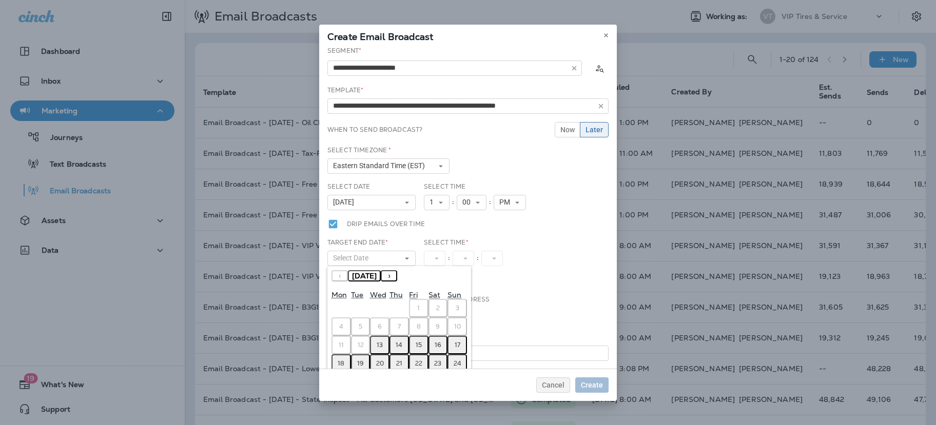
click at [380, 346] on abbr "13" at bounding box center [379, 345] width 6 height 8
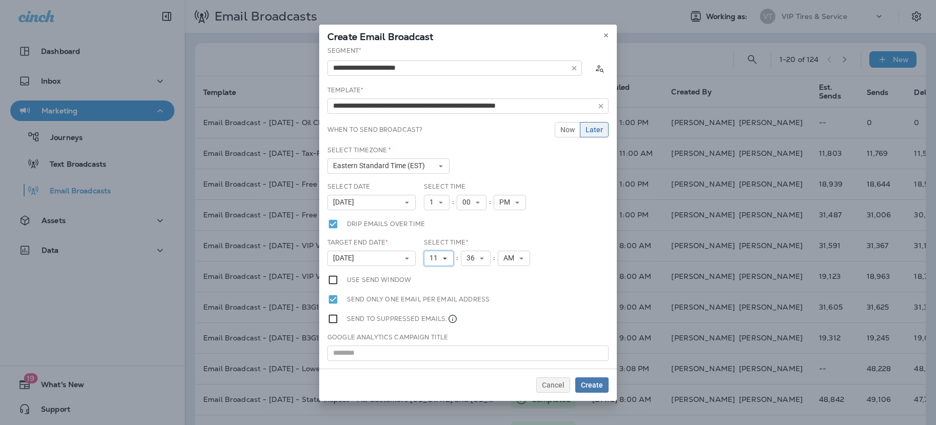
click at [446, 256] on icon at bounding box center [445, 258] width 6 height 6
drag, startPoint x: 436, startPoint y: 315, endPoint x: 480, endPoint y: 277, distance: 58.2
click at [437, 315] on link "4" at bounding box center [439, 312] width 30 height 12
click at [475, 259] on icon at bounding box center [477, 258] width 6 height 6
drag, startPoint x: 475, startPoint y: 272, endPoint x: 495, endPoint y: 266, distance: 21.6
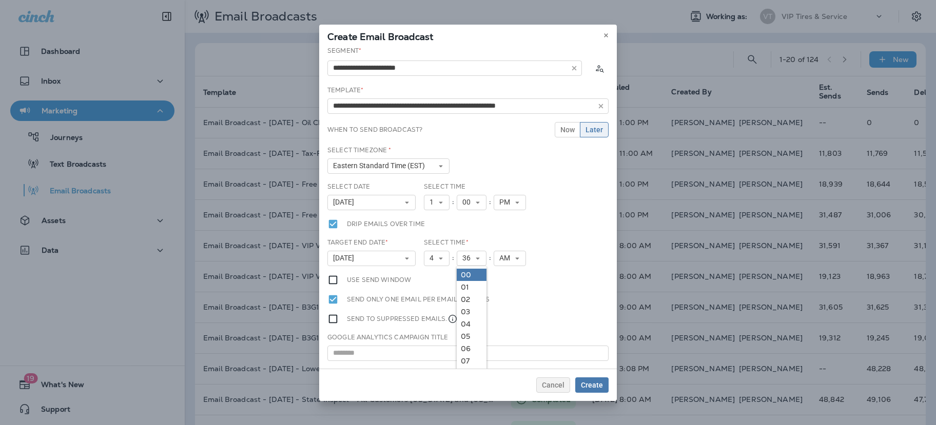
click at [476, 272] on link "00" at bounding box center [472, 275] width 30 height 12
click at [506, 259] on span "AM" at bounding box center [506, 258] width 15 height 9
click at [504, 289] on link "PM" at bounding box center [509, 287] width 32 height 12
click at [570, 209] on div "Select Date [DATE] « ‹ [DATE] › » Mon Tue Wed Thu Fri Sat Sun 1 2 3 4 5 6 7 8 9…" at bounding box center [467, 200] width 289 height 36
click at [596, 384] on span "Create" at bounding box center [592, 385] width 22 height 7
